Goal: Check status: Check status

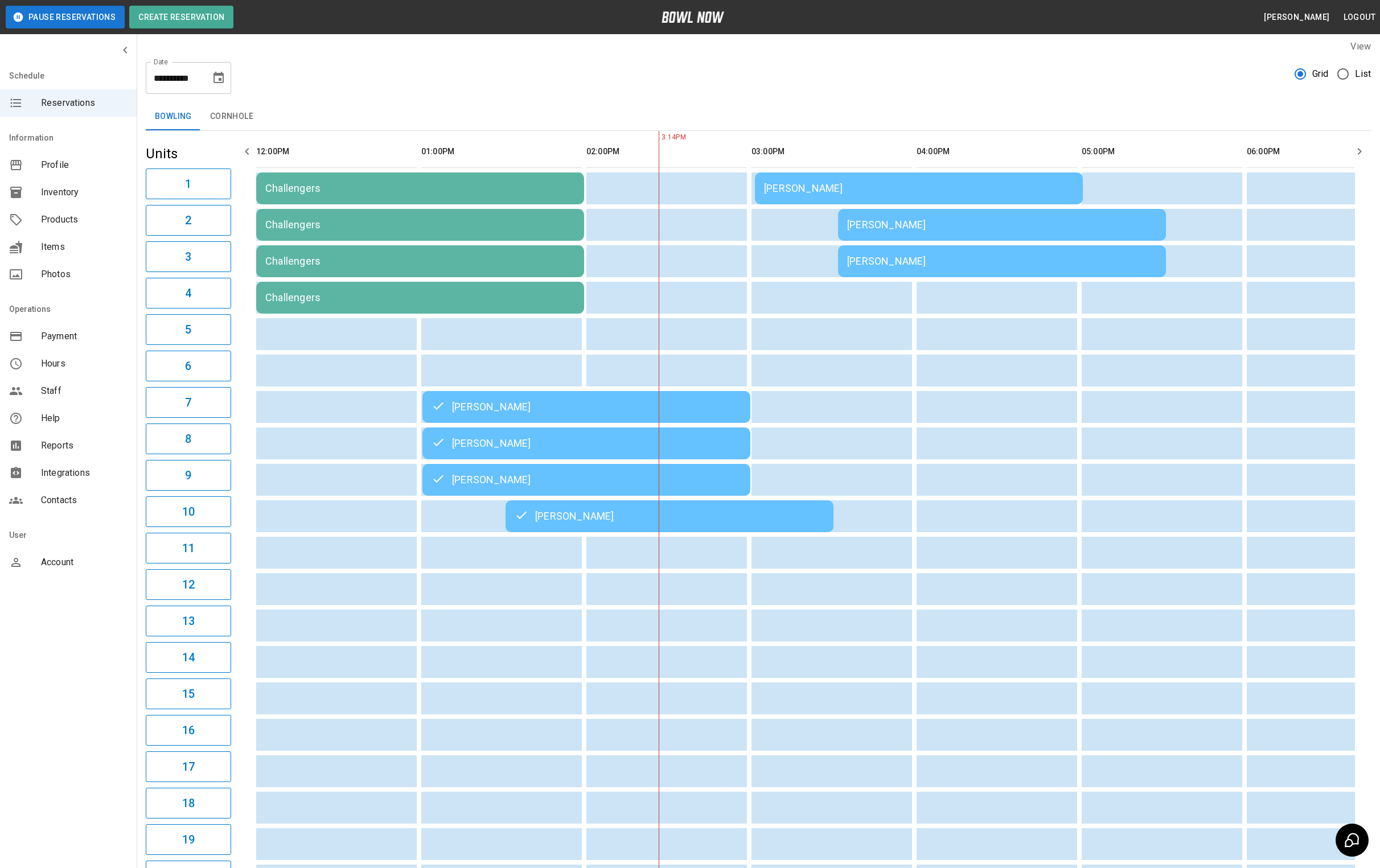
scroll to position [0, 340]
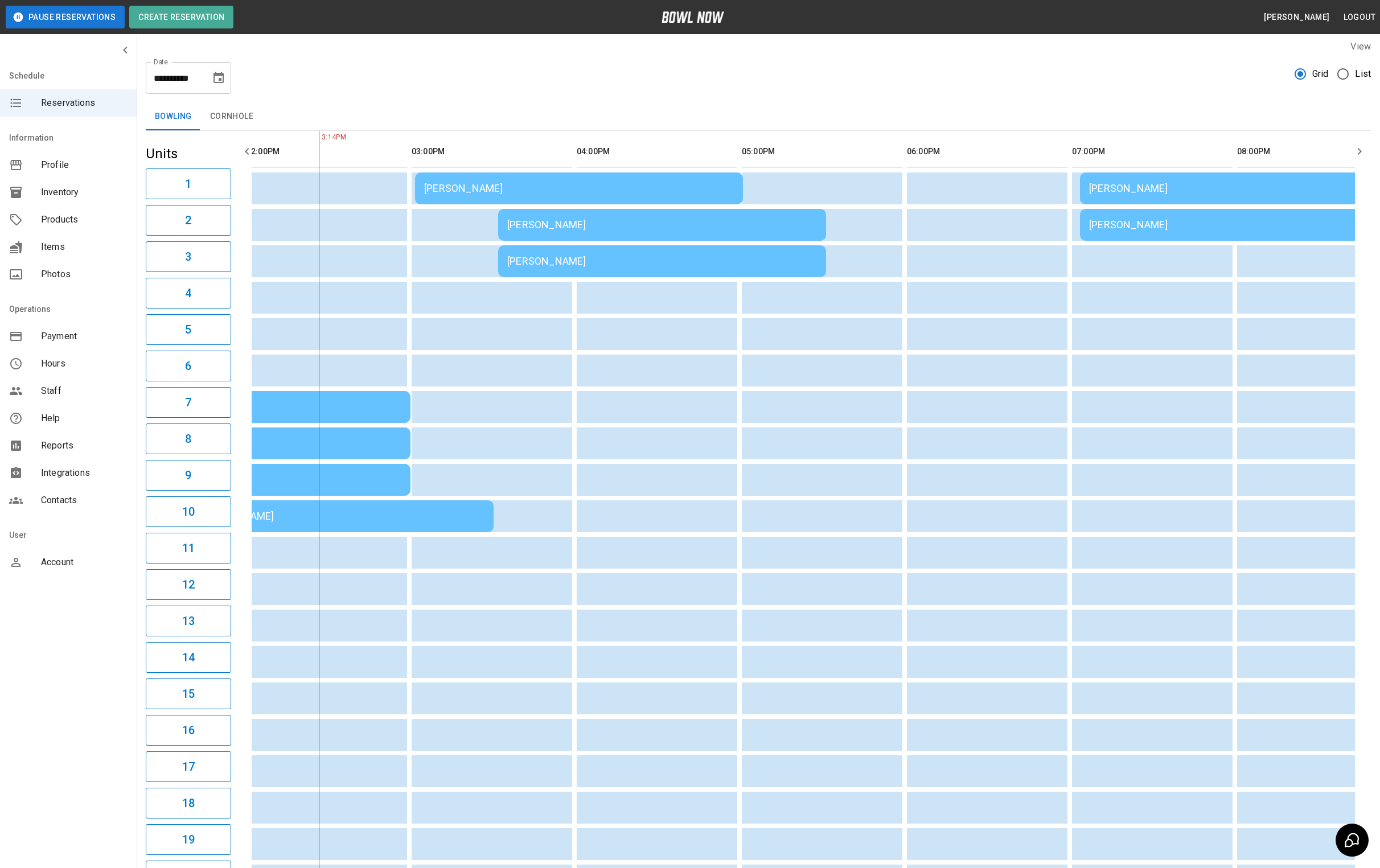
click at [545, 262] on div "[PERSON_NAME]" at bounding box center [662, 262] width 310 height 0
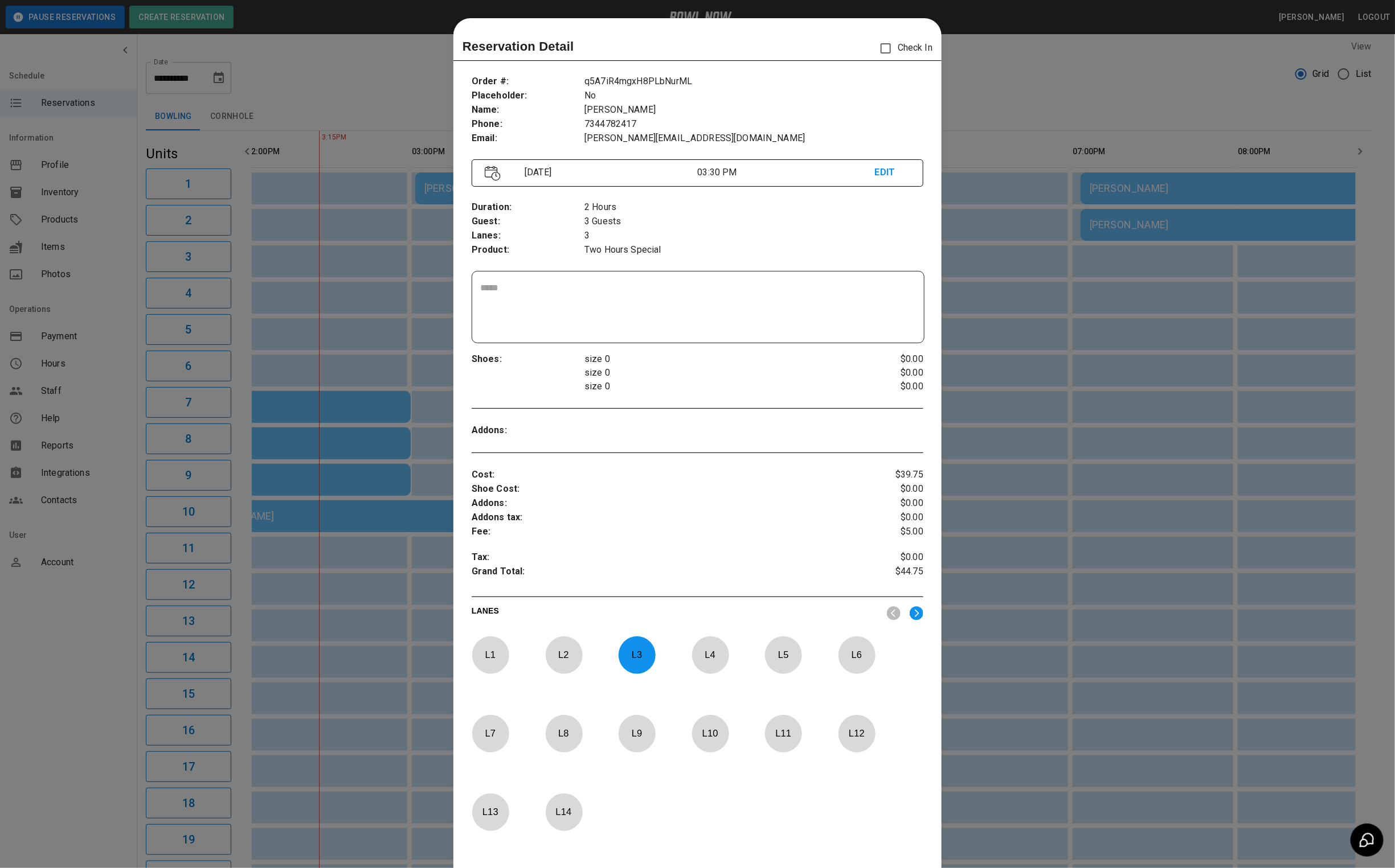
scroll to position [18, 0]
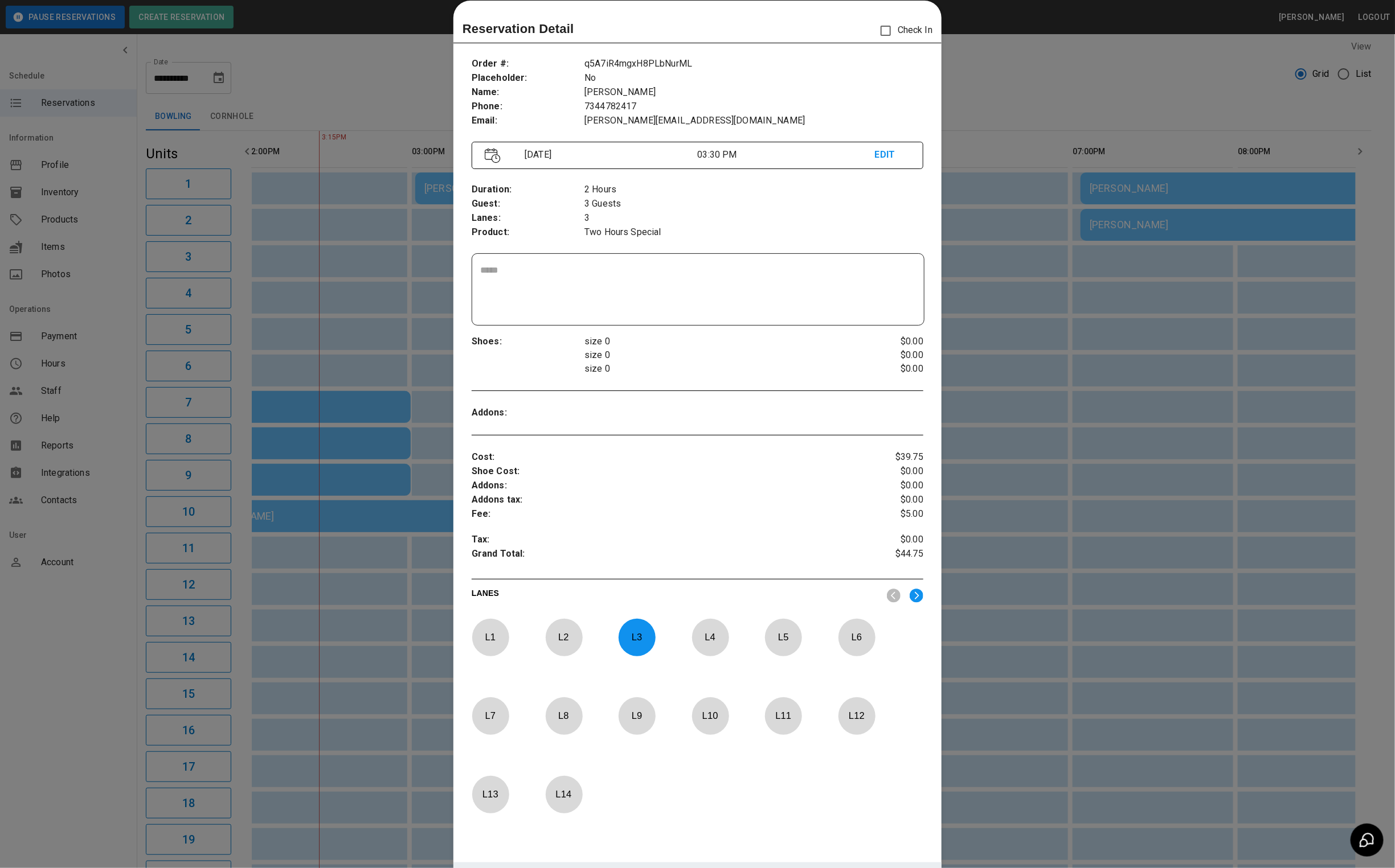
click at [403, 106] on div at bounding box center [697, 434] width 1395 height 868
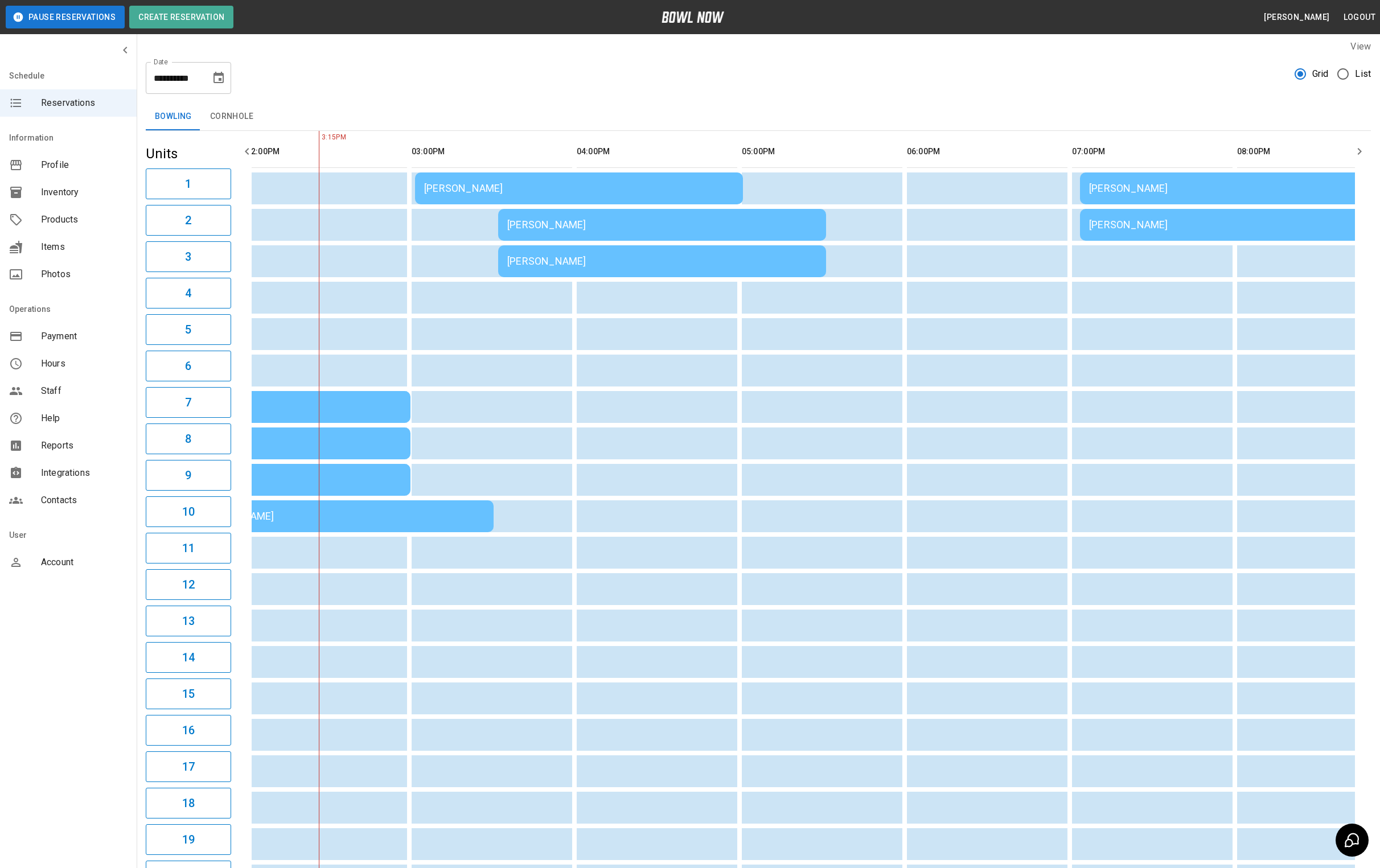
click at [518, 251] on td "[PERSON_NAME]" at bounding box center [662, 261] width 328 height 32
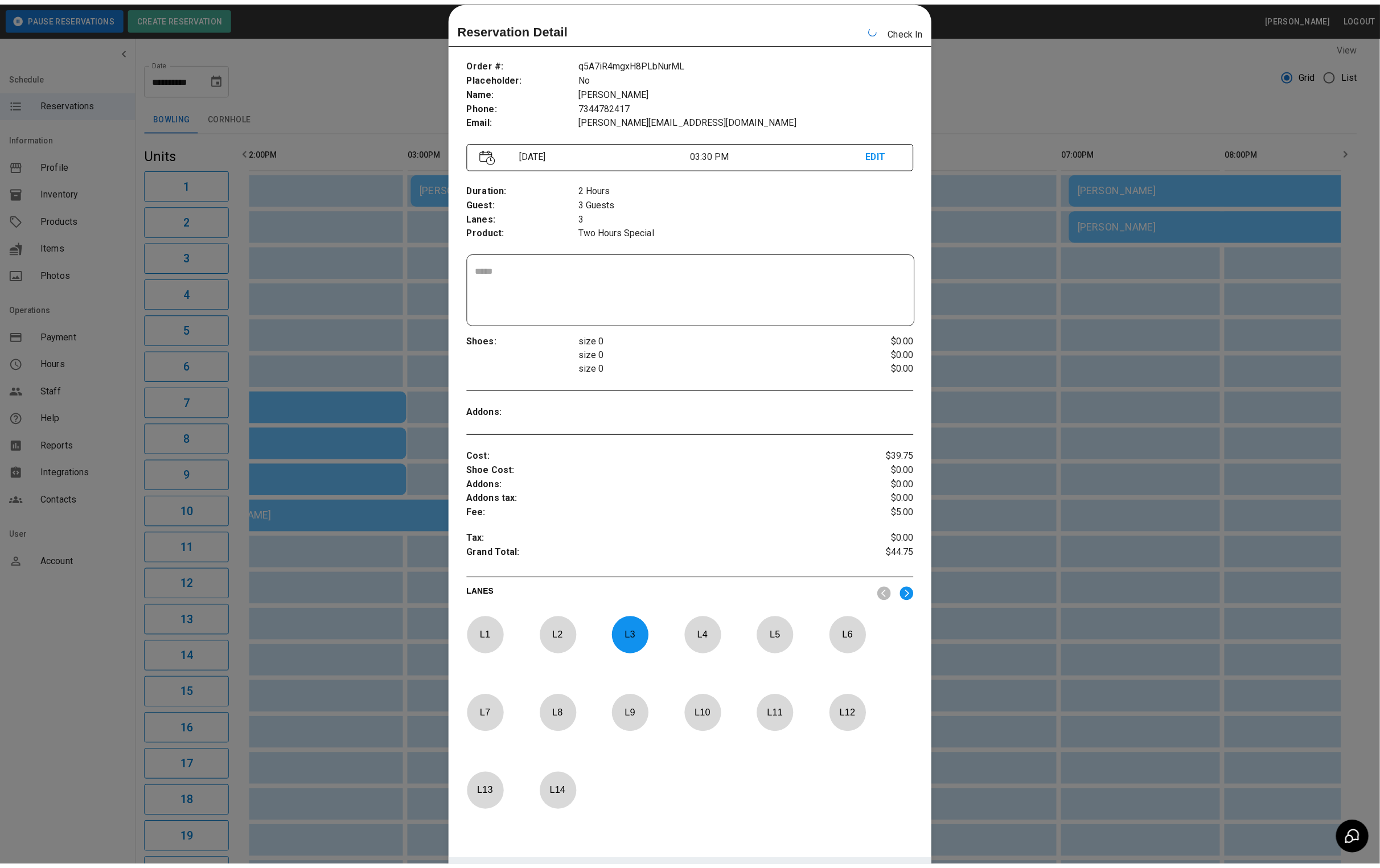
scroll to position [0, 365]
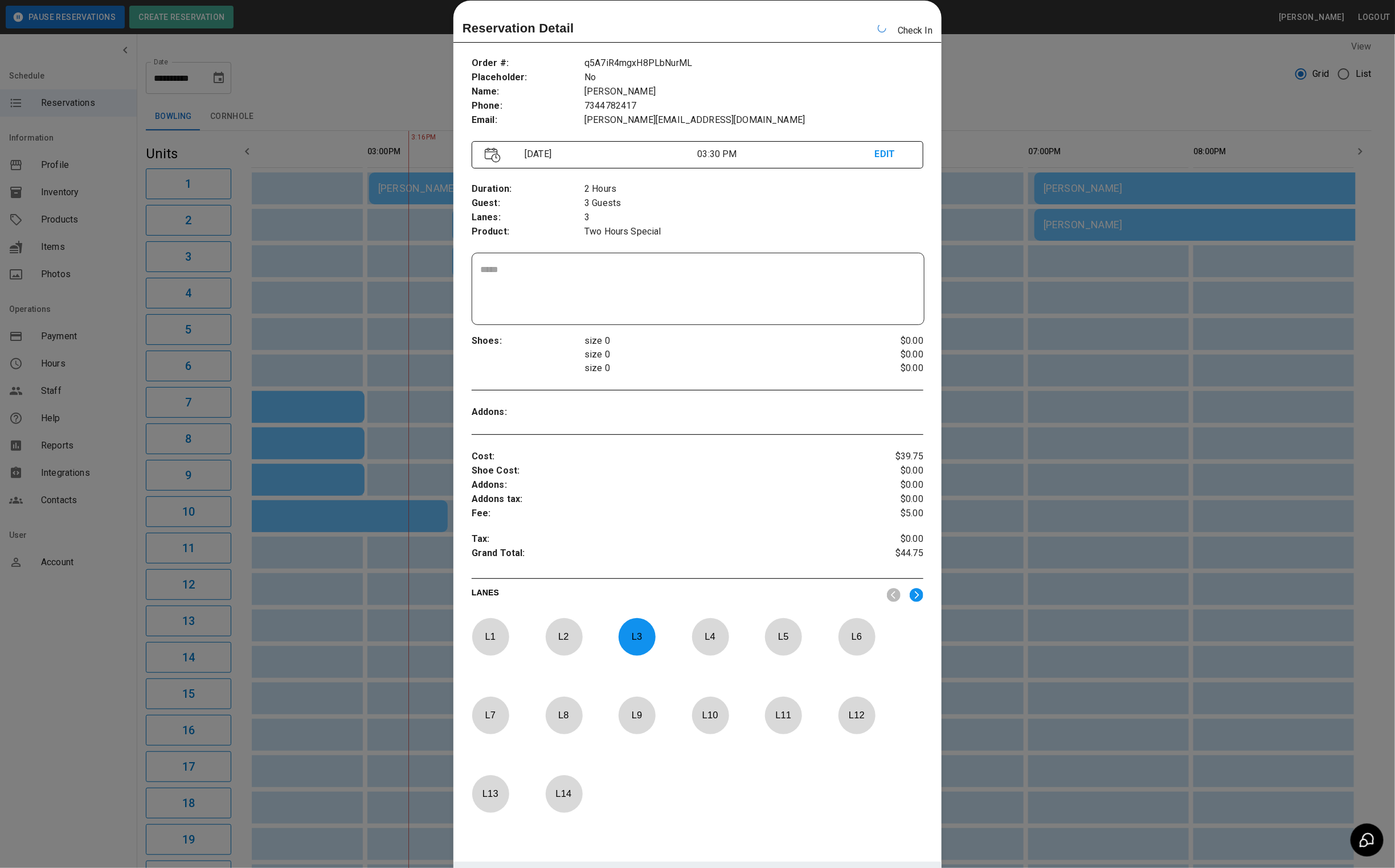
click at [979, 96] on div at bounding box center [697, 434] width 1395 height 868
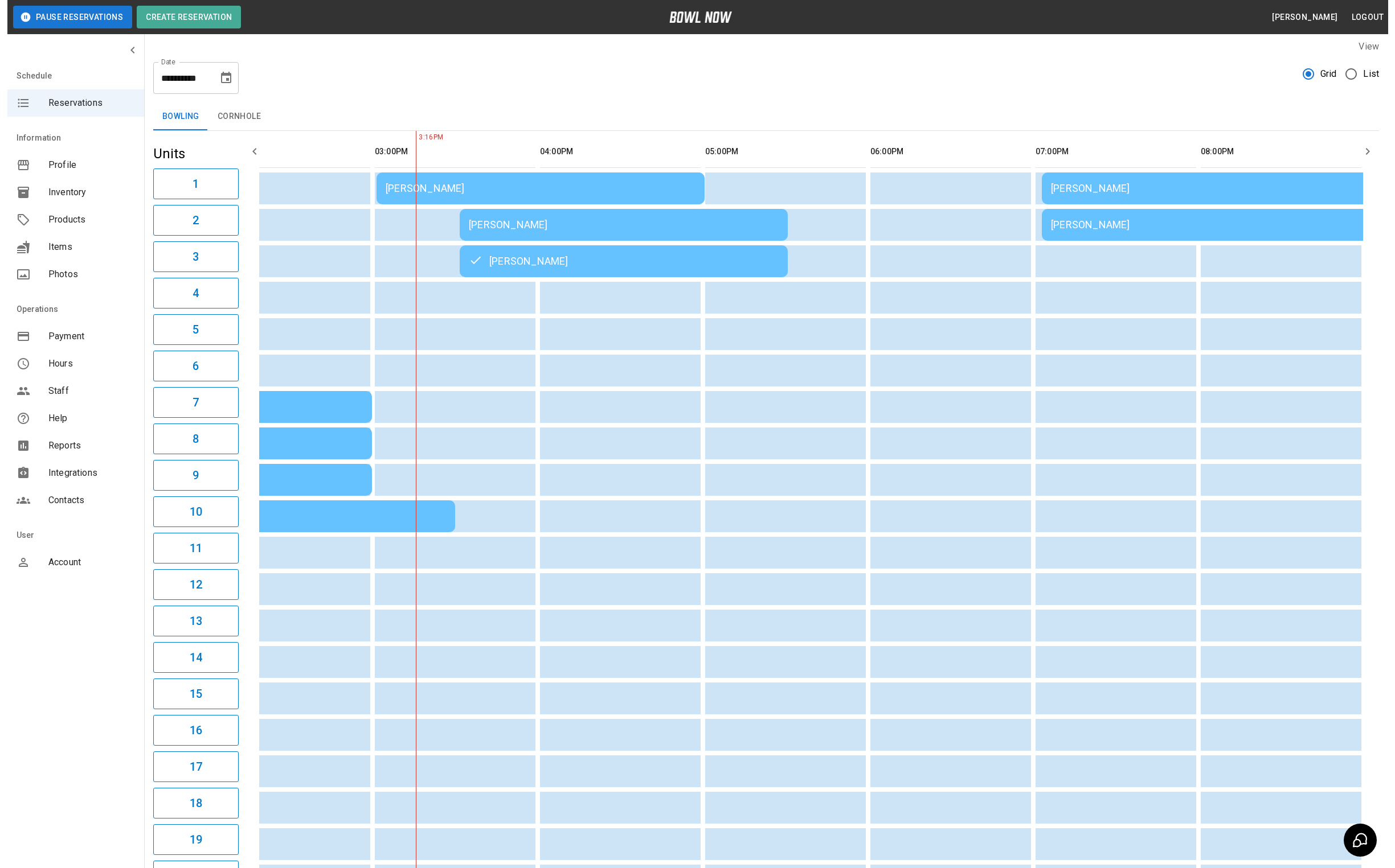
scroll to position [0, 372]
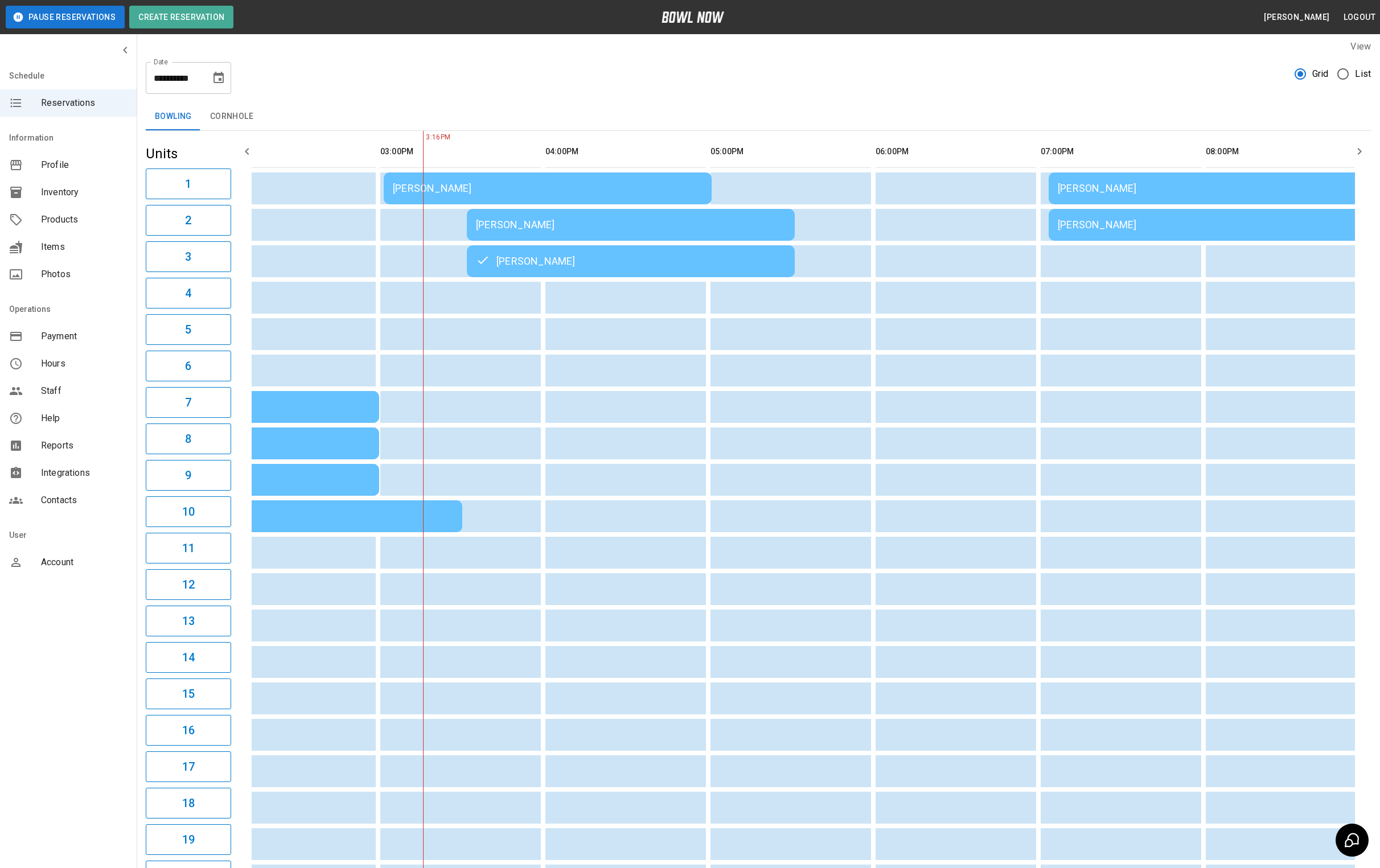
click at [452, 188] on div "[PERSON_NAME]" at bounding box center [548, 188] width 310 height 0
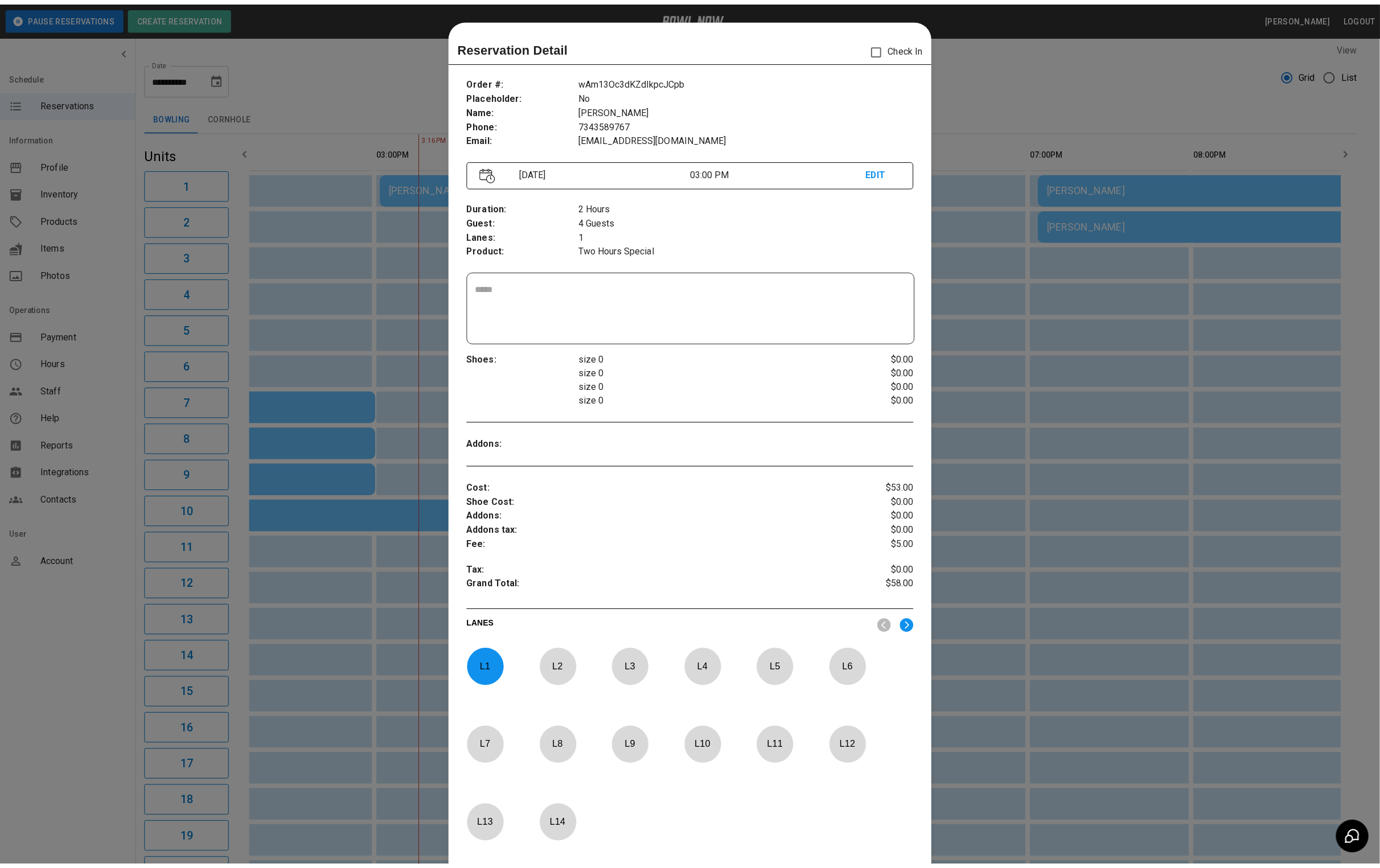
scroll to position [18, 0]
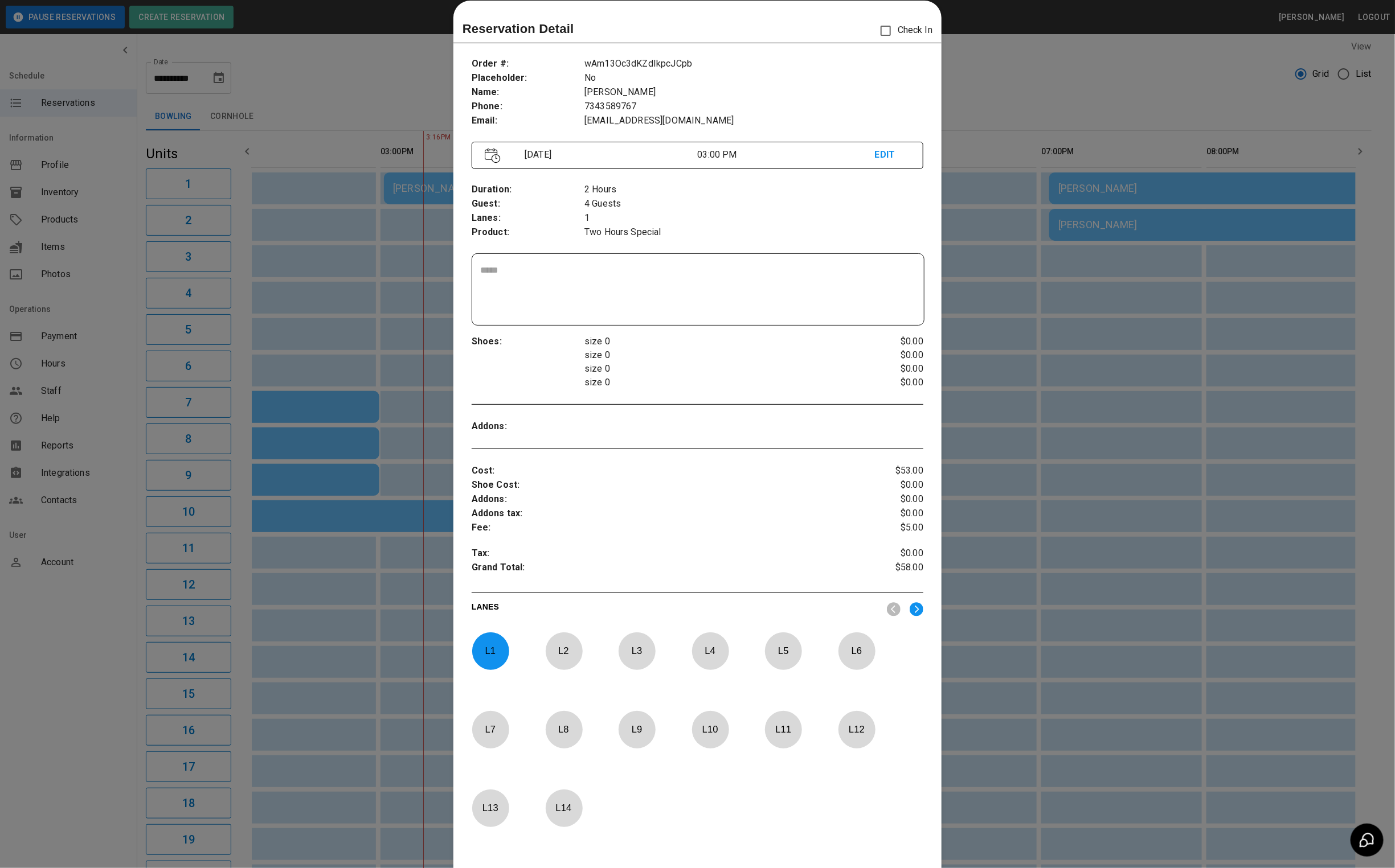
click at [1030, 76] on div at bounding box center [697, 434] width 1395 height 868
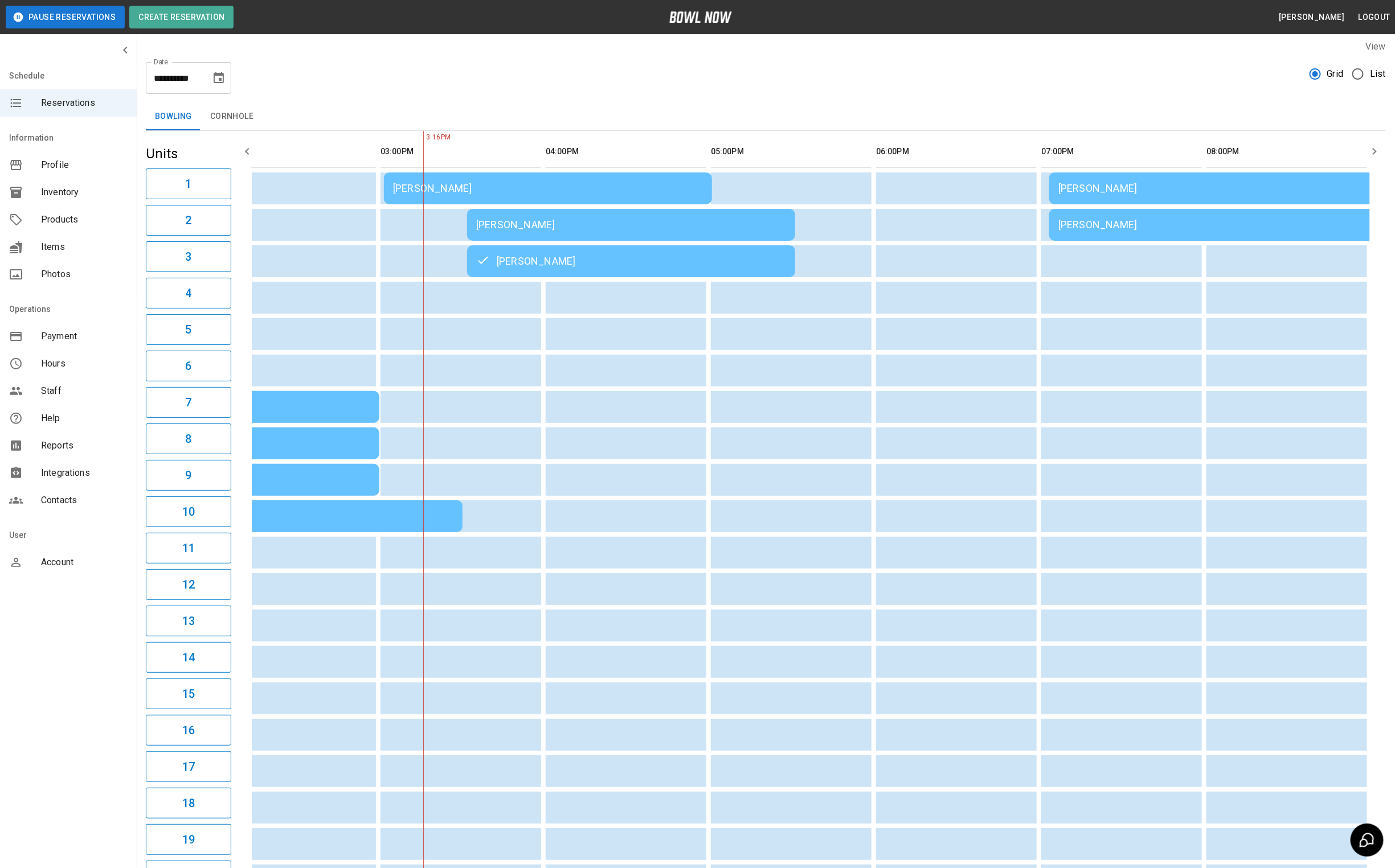
scroll to position [0, 351]
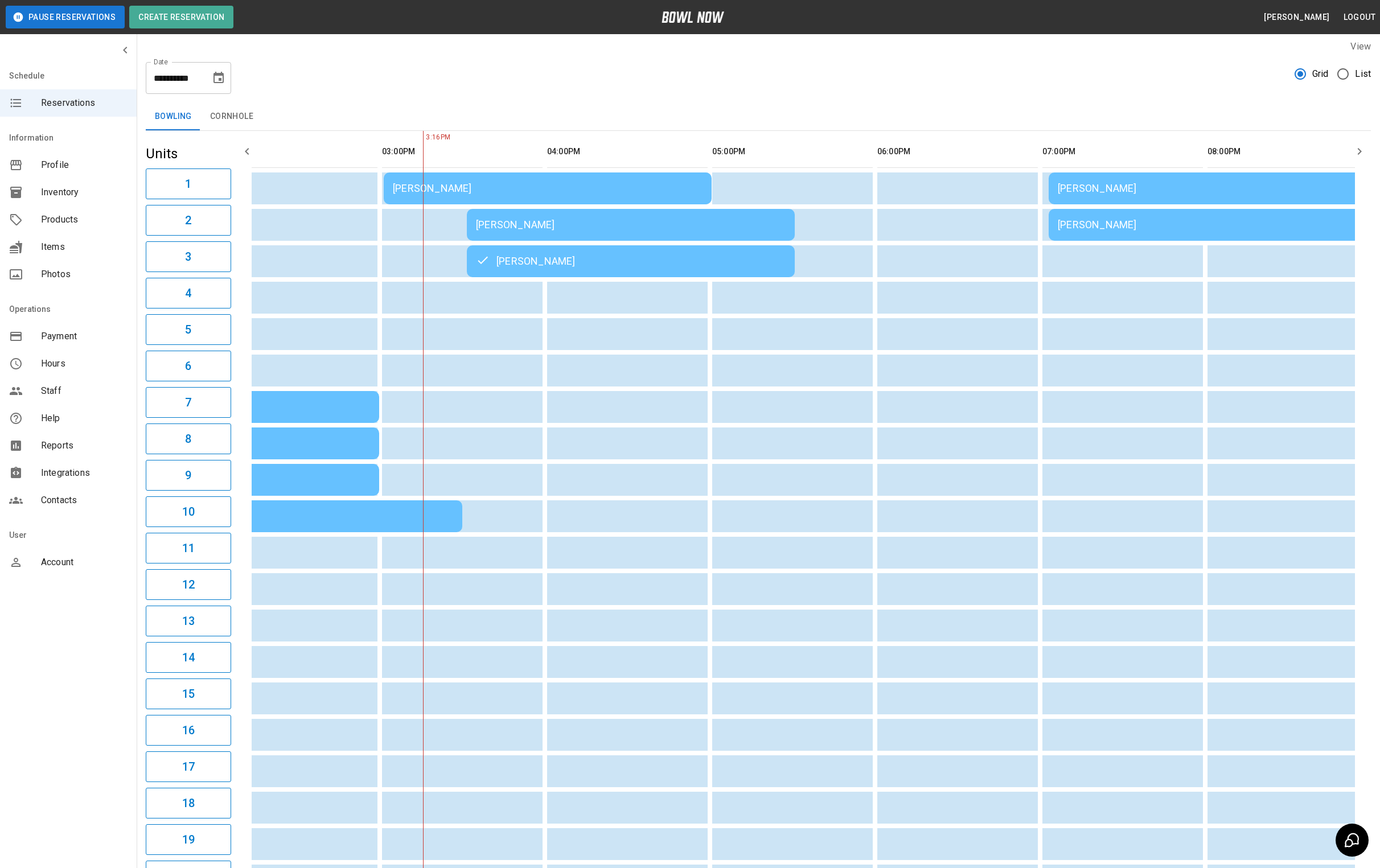
click at [575, 226] on td "[PERSON_NAME]" at bounding box center [631, 224] width 328 height 32
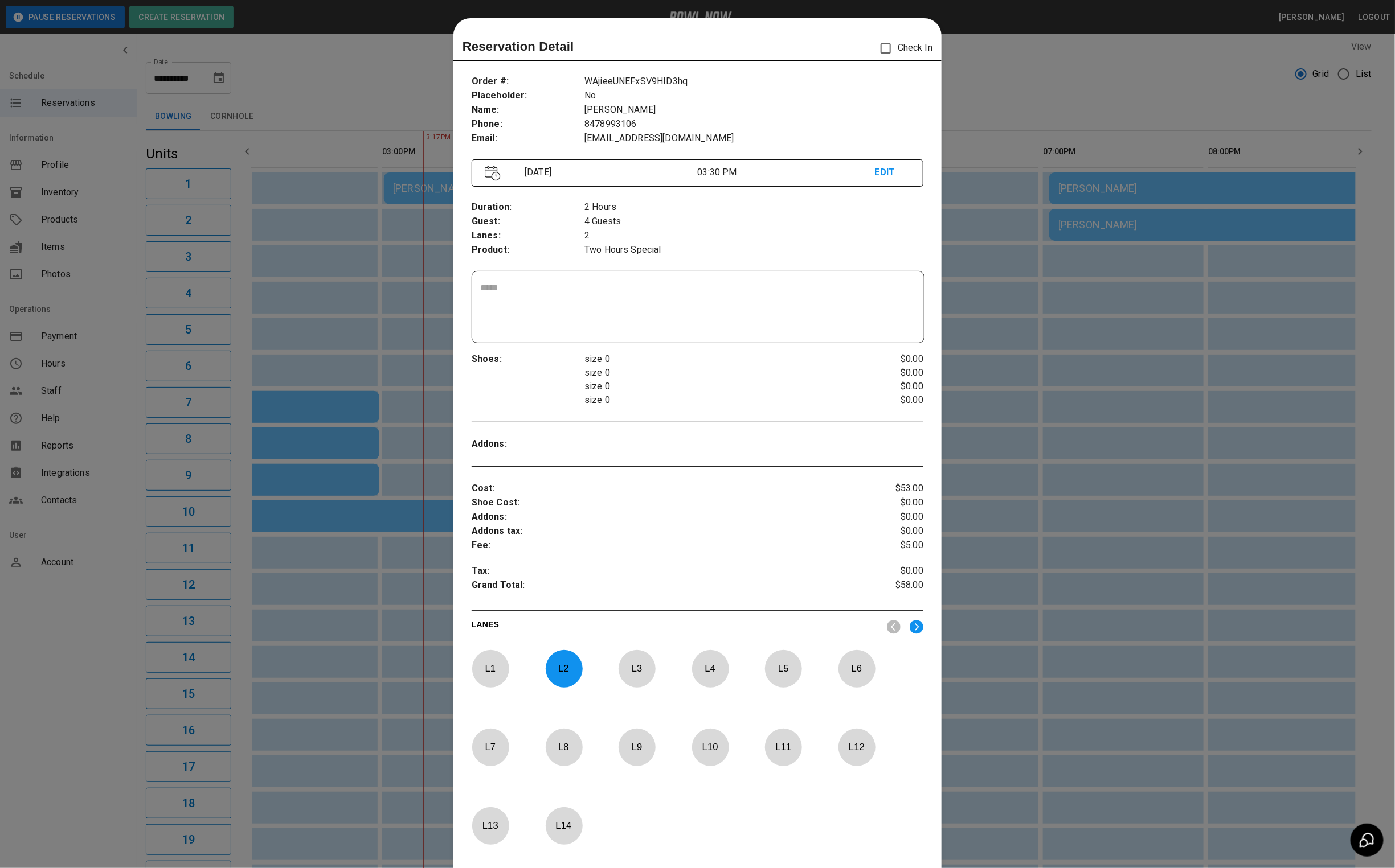
scroll to position [18, 0]
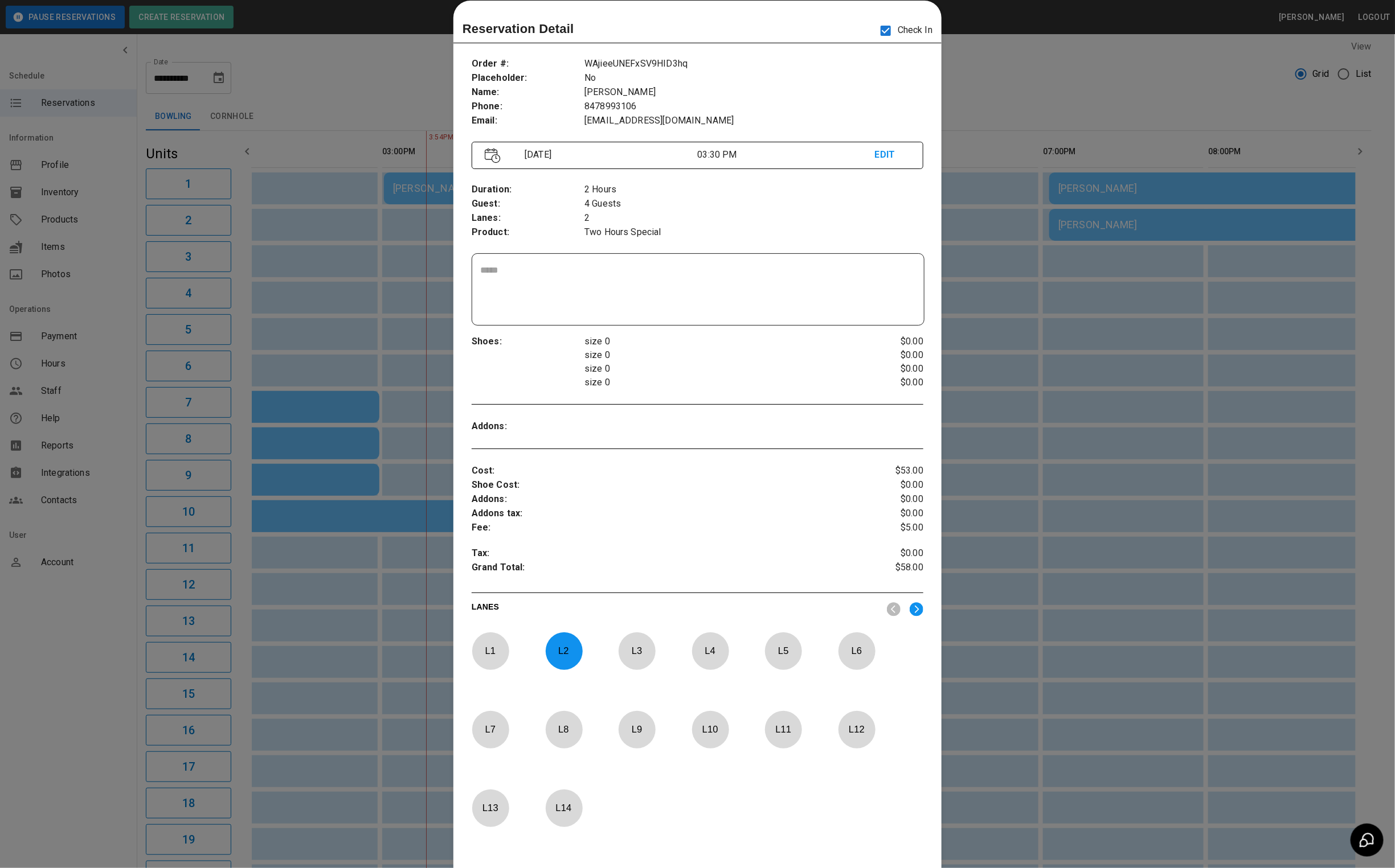
click at [390, 86] on div at bounding box center [697, 434] width 1395 height 868
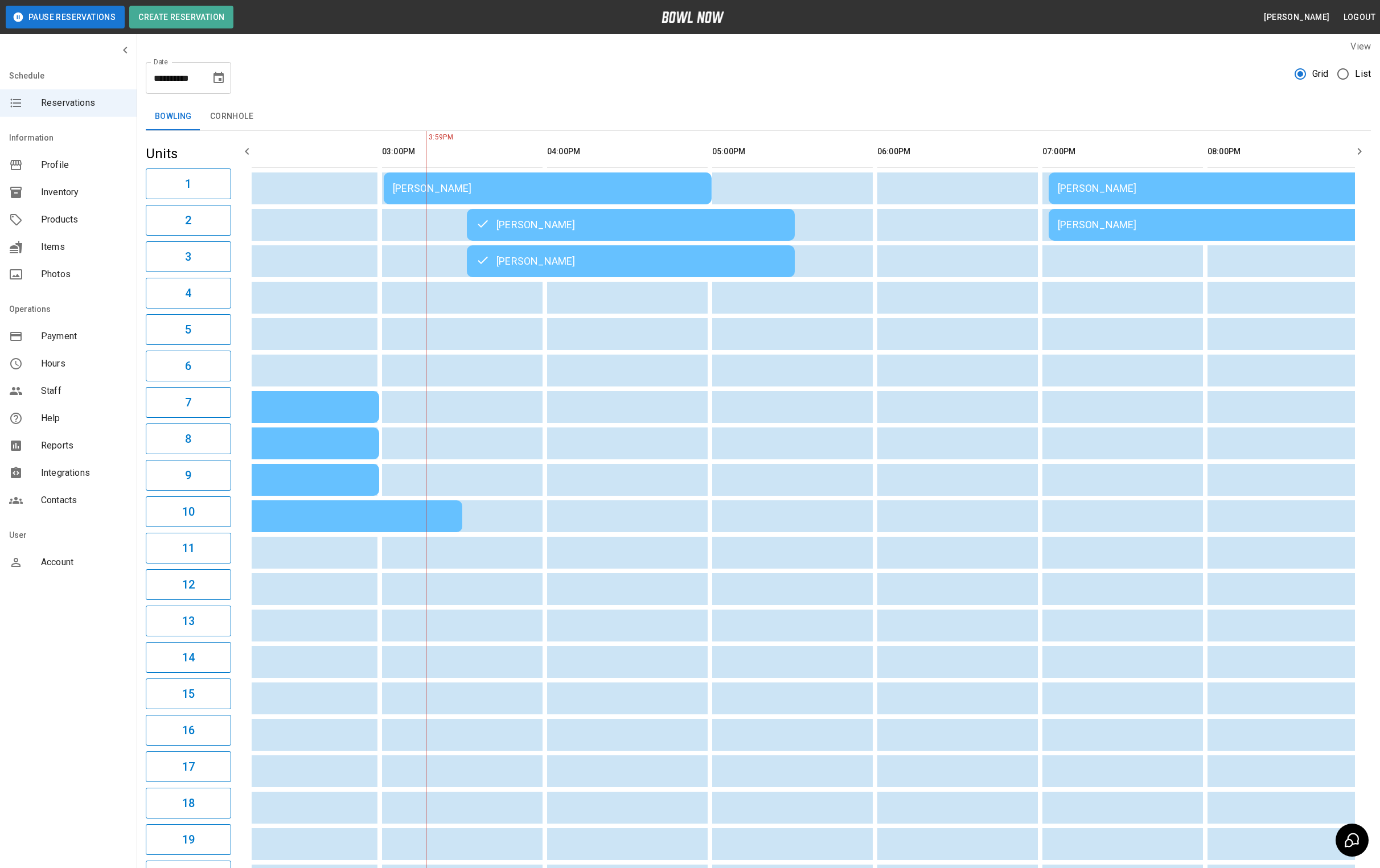
click at [1123, 188] on div "[PERSON_NAME]" at bounding box center [1213, 188] width 310 height 0
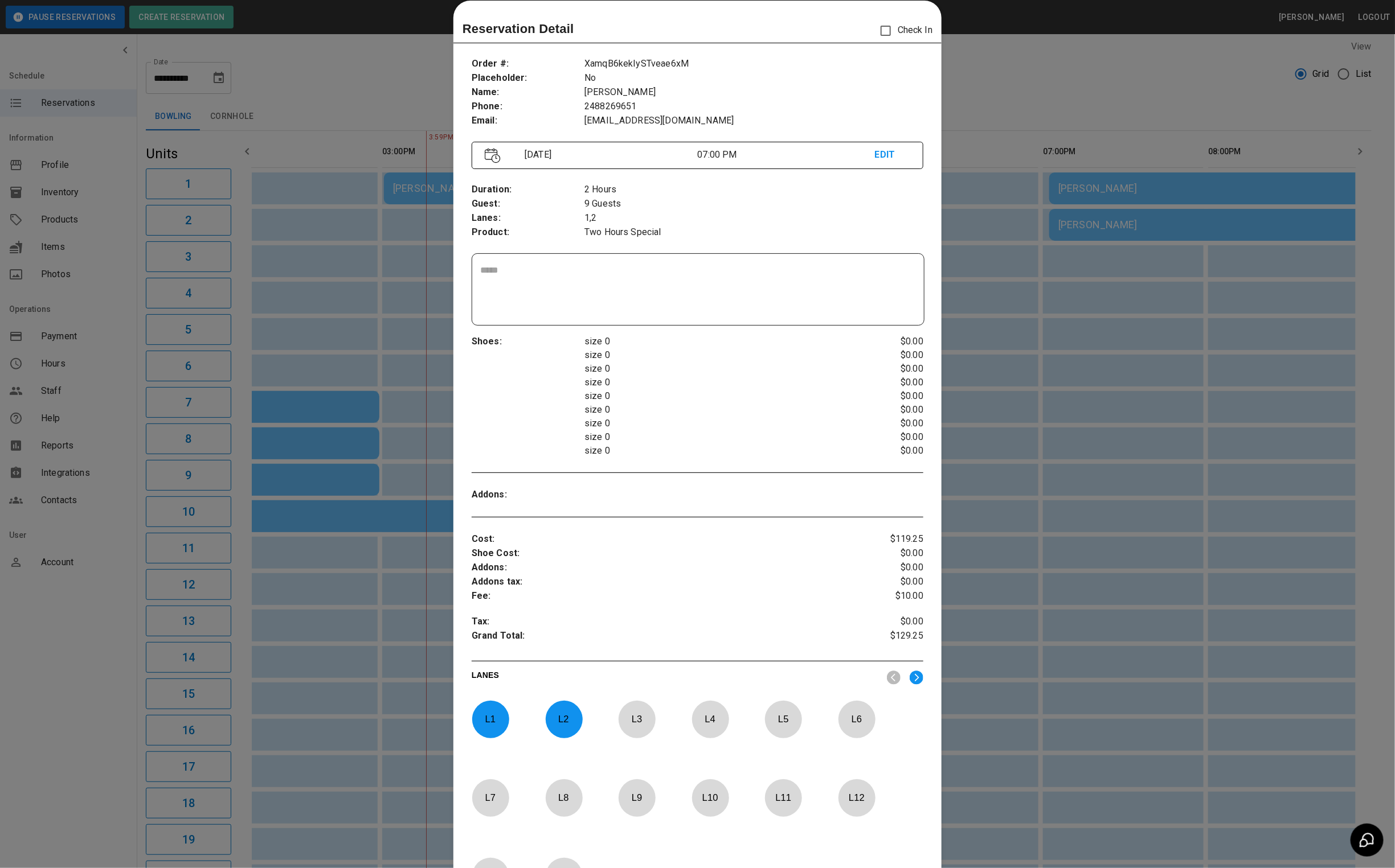
click at [1092, 76] on div at bounding box center [697, 434] width 1395 height 868
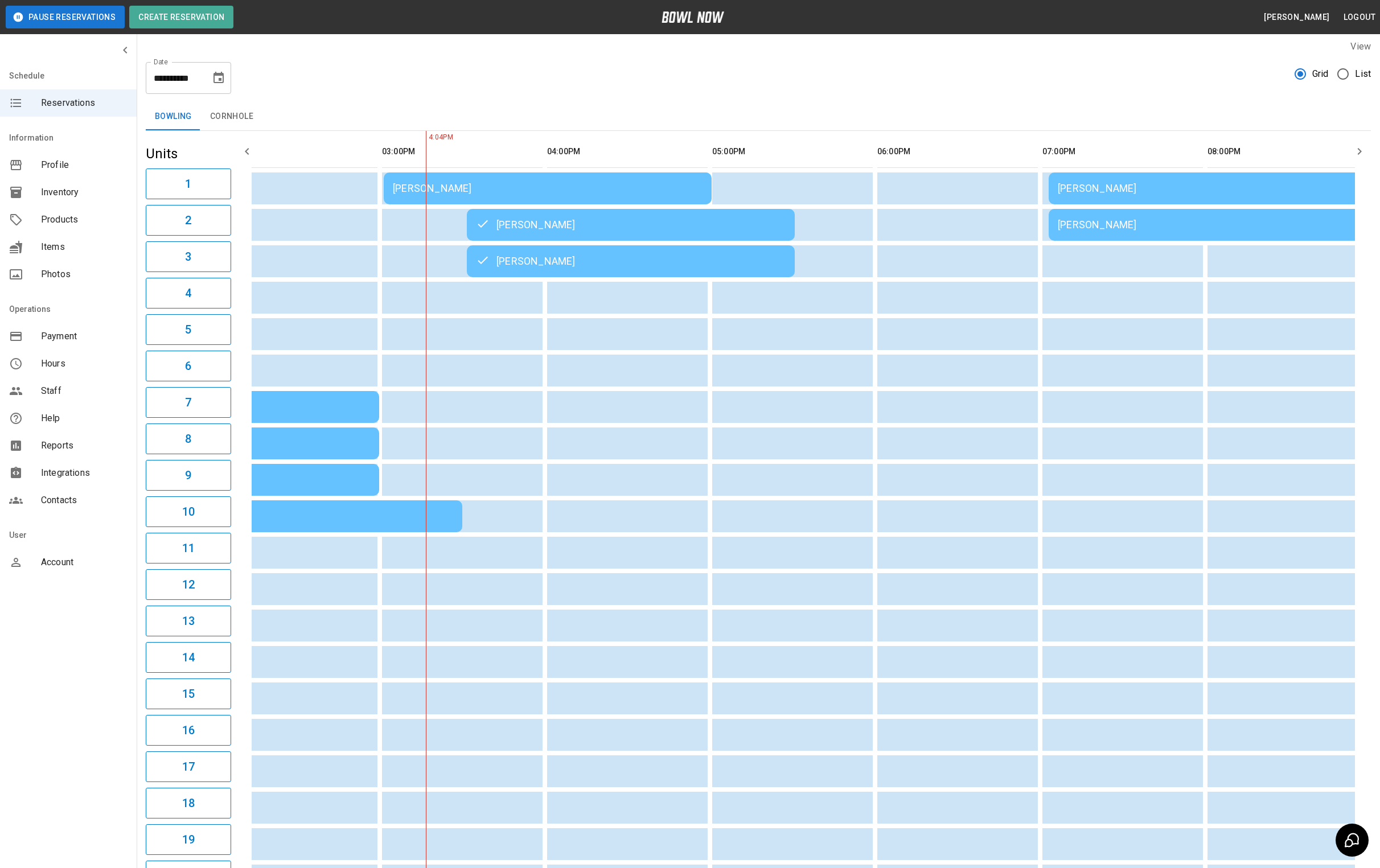
click at [583, 177] on td "[PERSON_NAME]" at bounding box center [547, 188] width 328 height 32
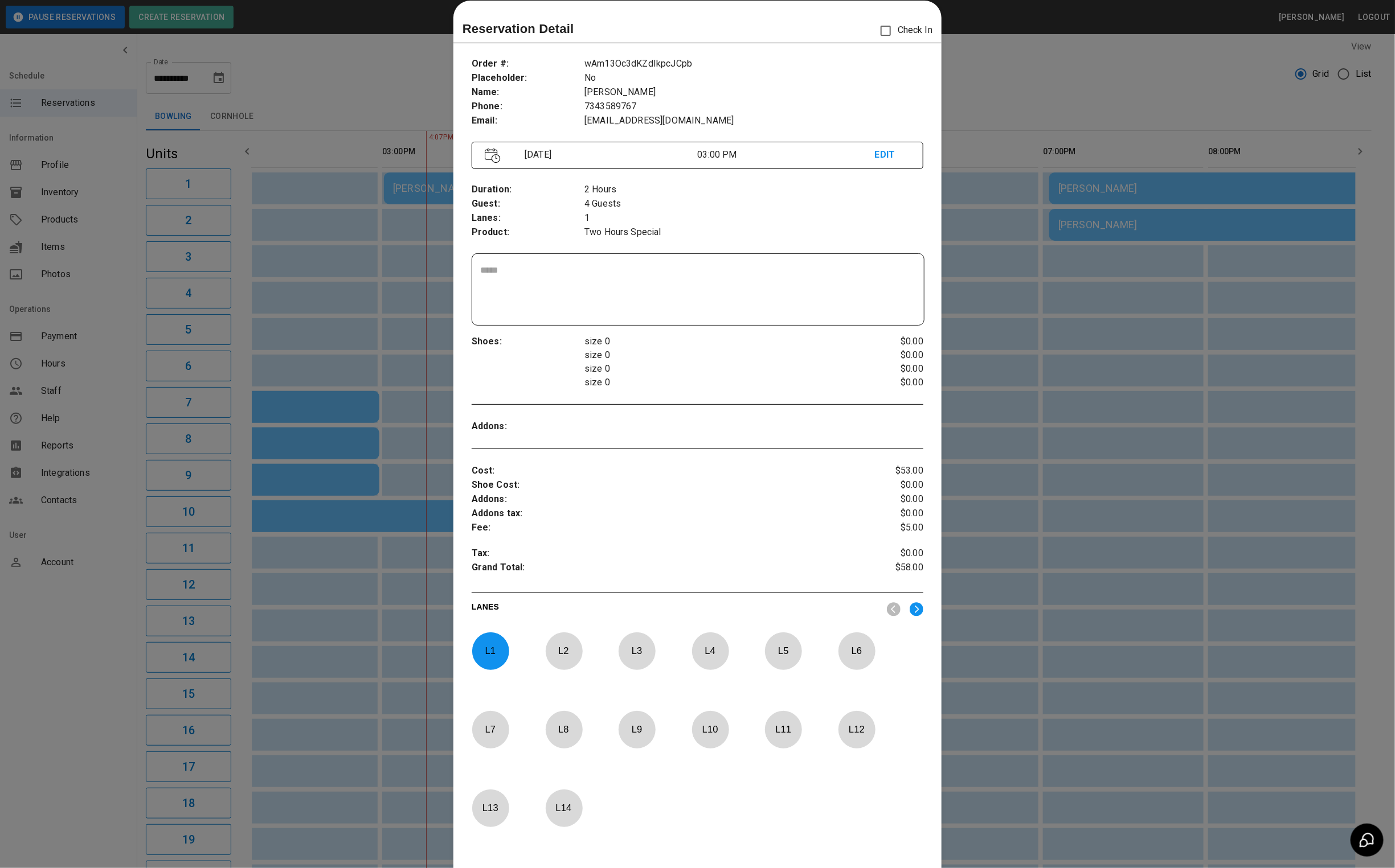
click at [1242, 83] on div at bounding box center [697, 434] width 1395 height 868
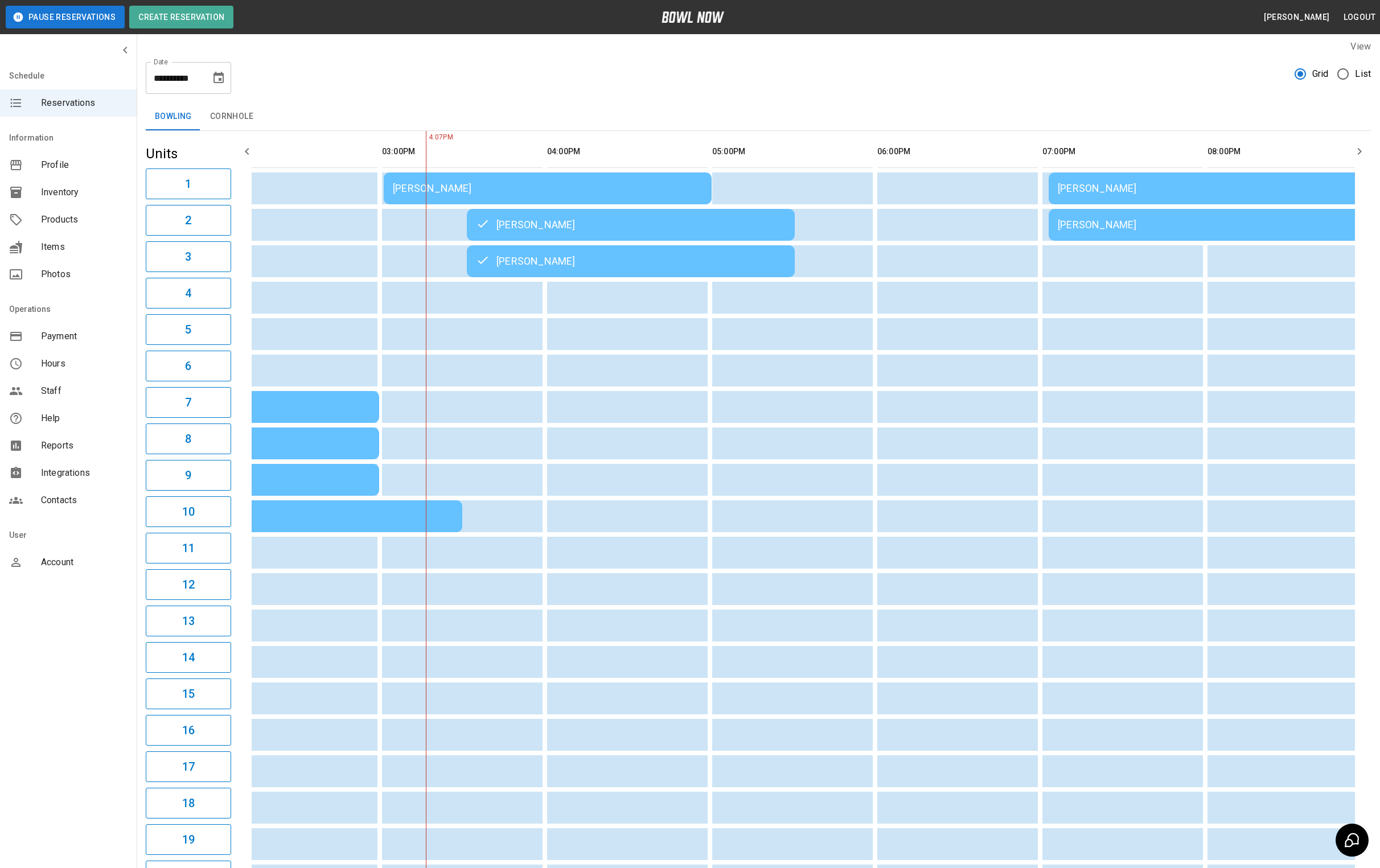
click at [470, 188] on td "[PERSON_NAME]" at bounding box center [547, 188] width 328 height 32
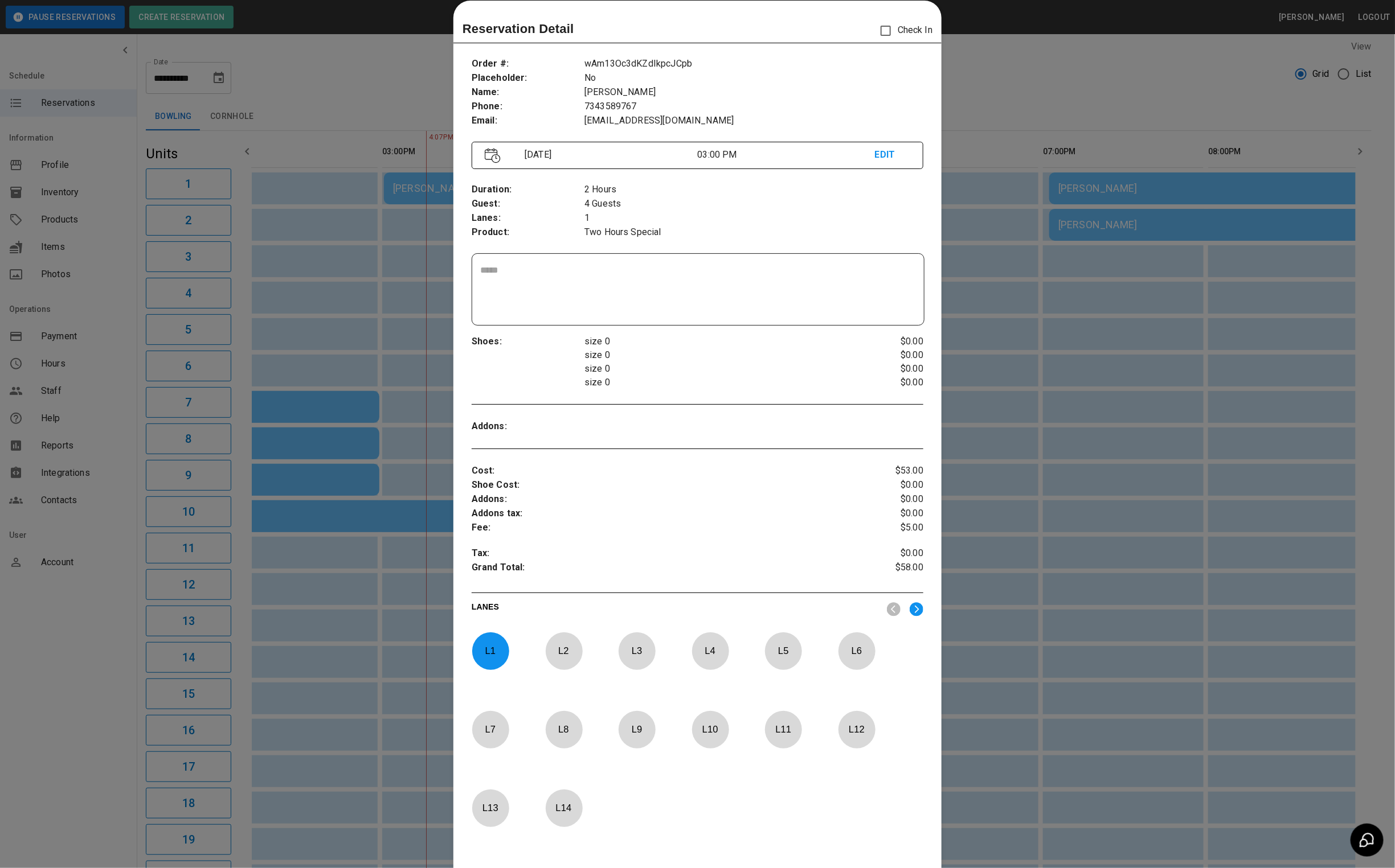
click at [325, 83] on div at bounding box center [697, 434] width 1395 height 868
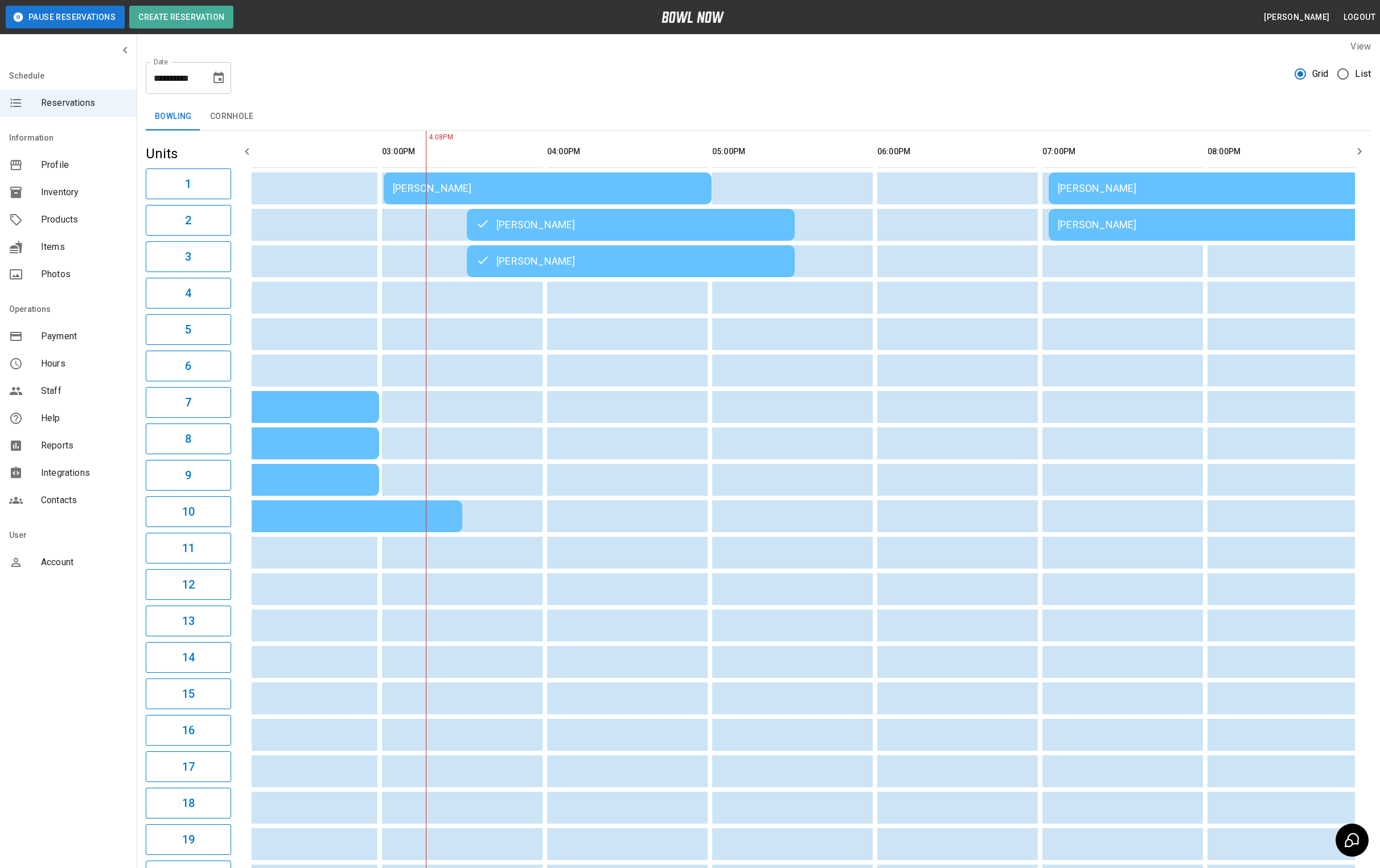
click at [657, 174] on td "[PERSON_NAME]" at bounding box center [547, 188] width 328 height 32
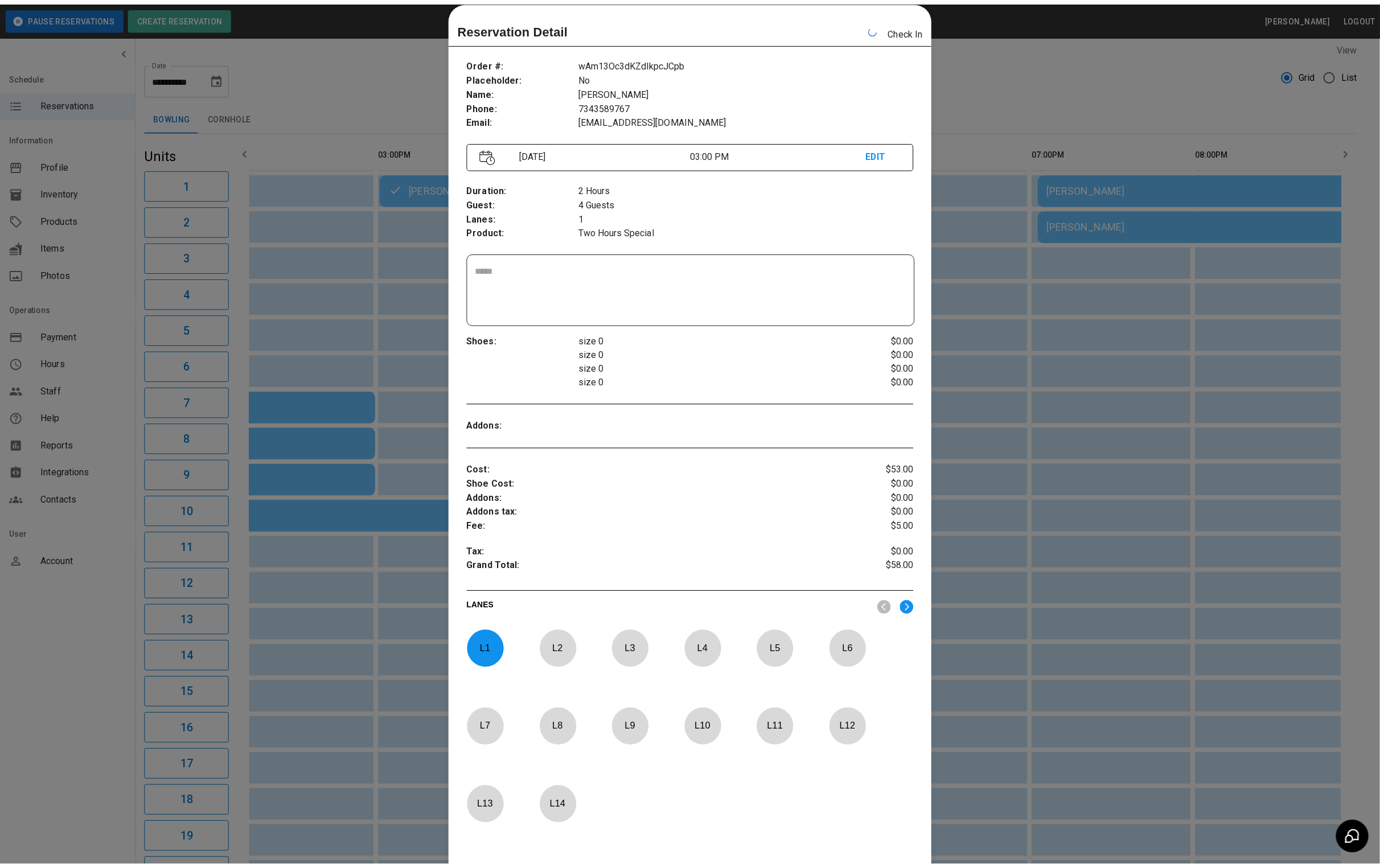
scroll to position [0, 365]
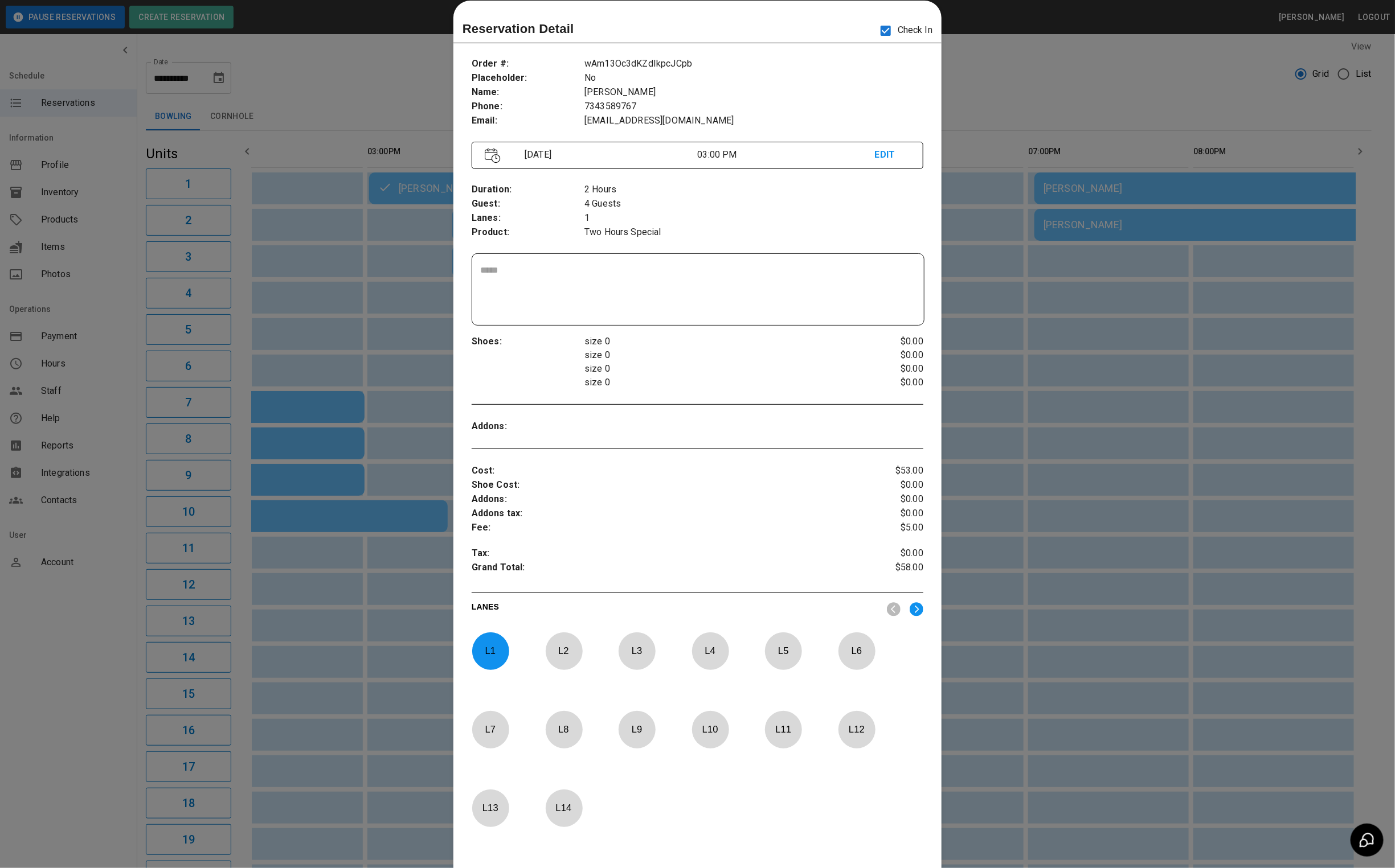
click at [1020, 79] on div at bounding box center [697, 434] width 1395 height 868
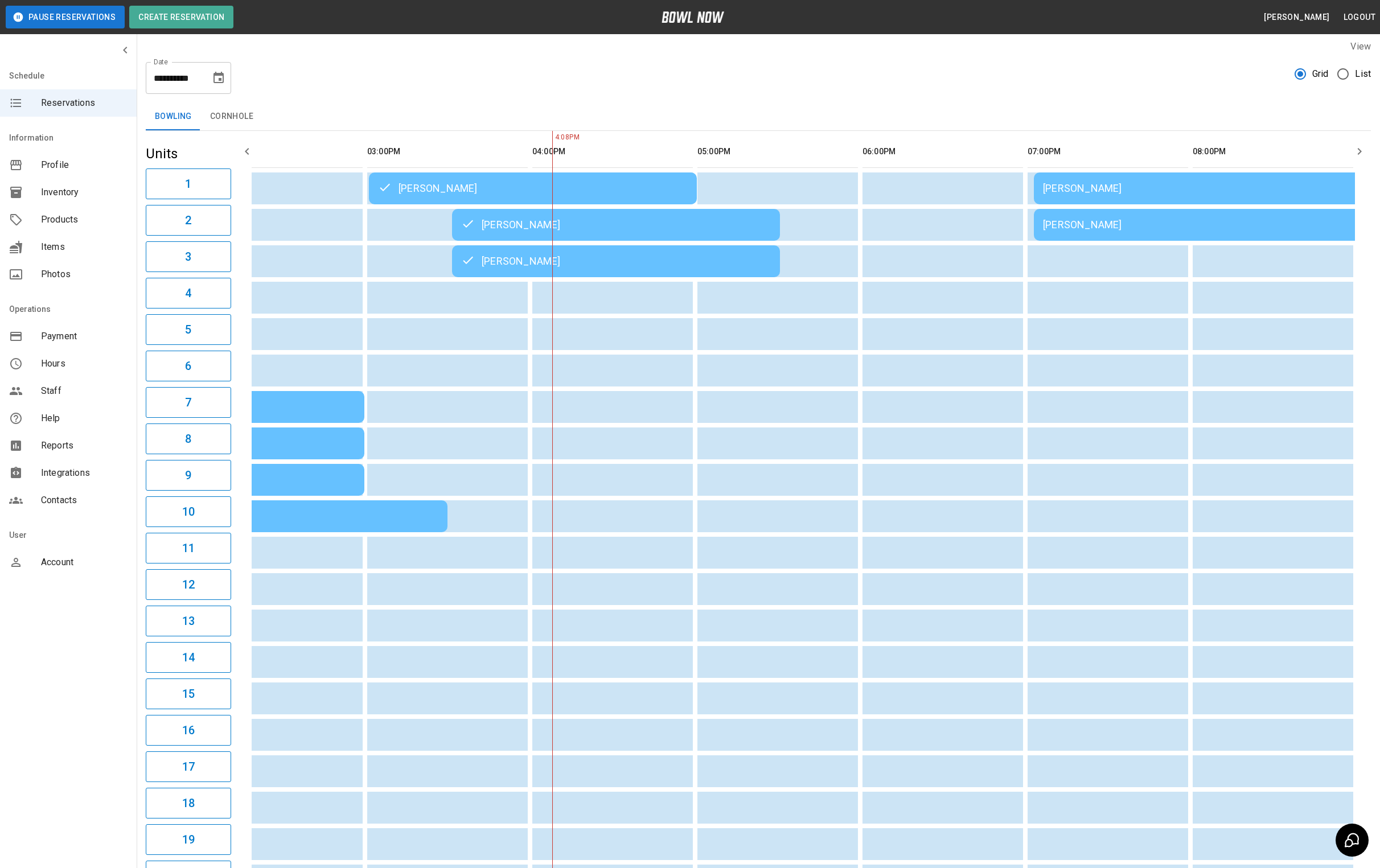
scroll to position [0, 371]
